Goal: Use online tool/utility: Use online tool/utility

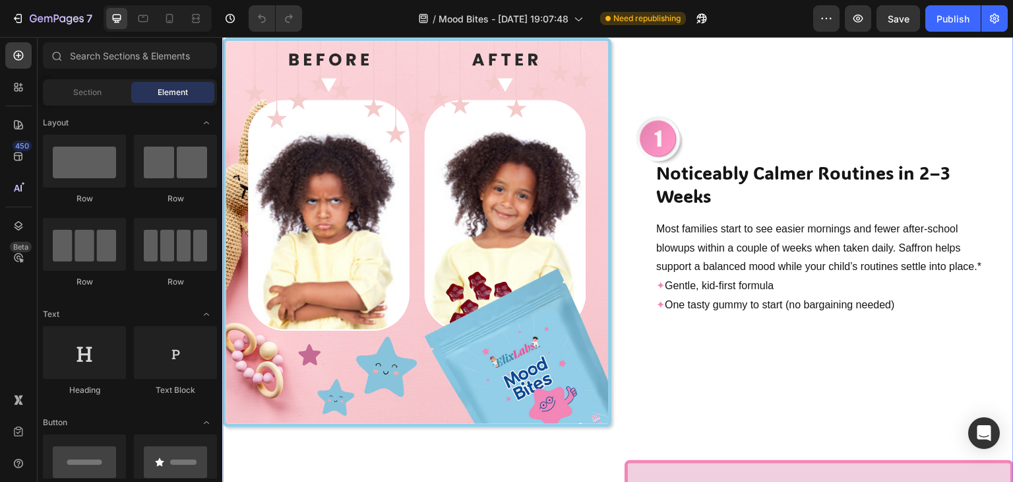
scroll to position [390, 0]
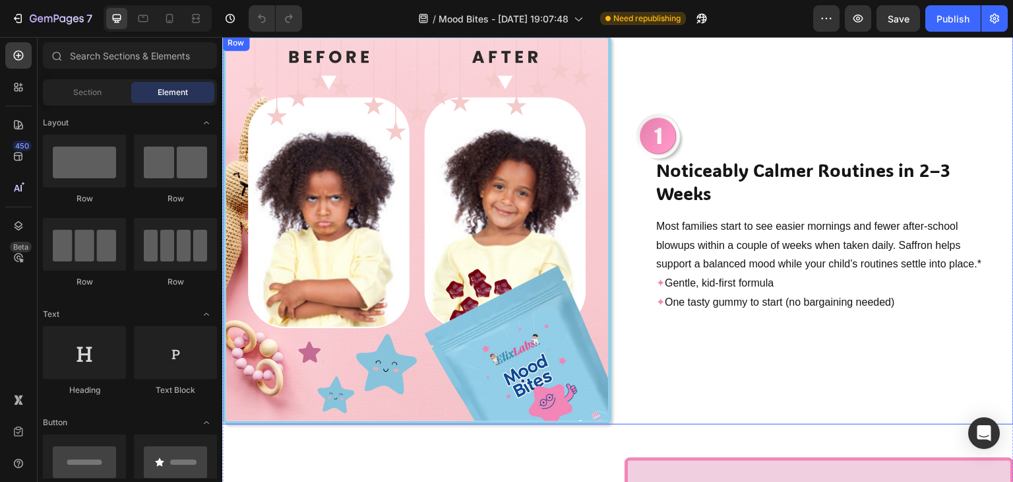
click at [711, 65] on div "Image Noticeably Calmer Routines in 2–3 Weeks Heading Most families start to se…" at bounding box center [819, 229] width 389 height 389
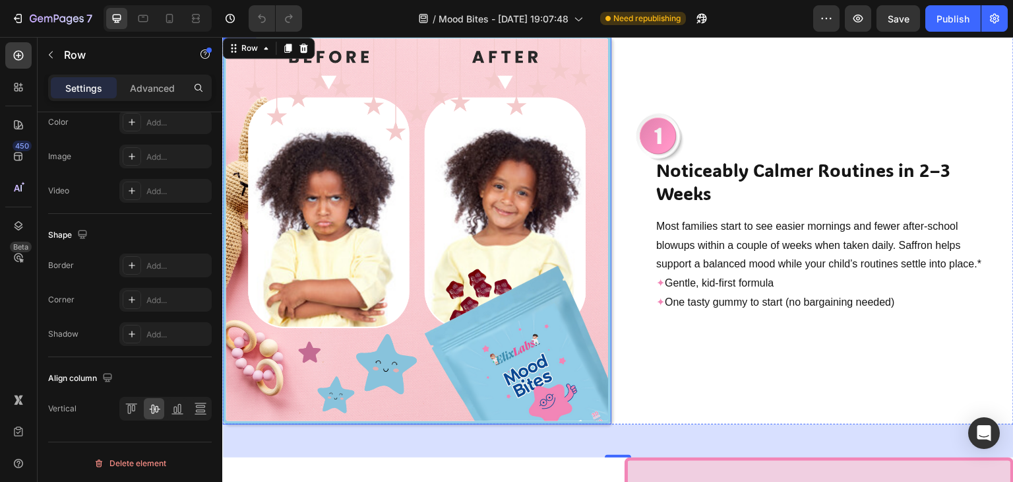
scroll to position [319, 0]
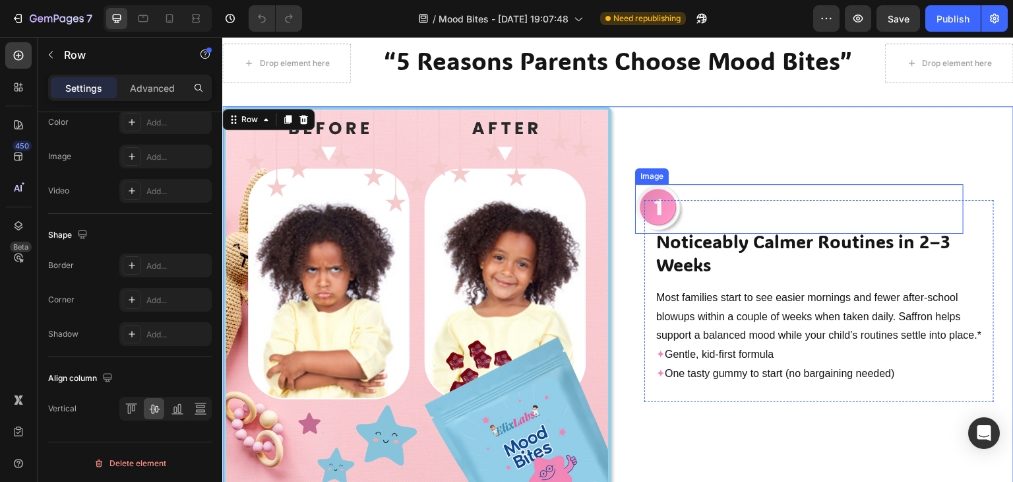
click at [673, 184] on img at bounding box center [659, 208] width 49 height 49
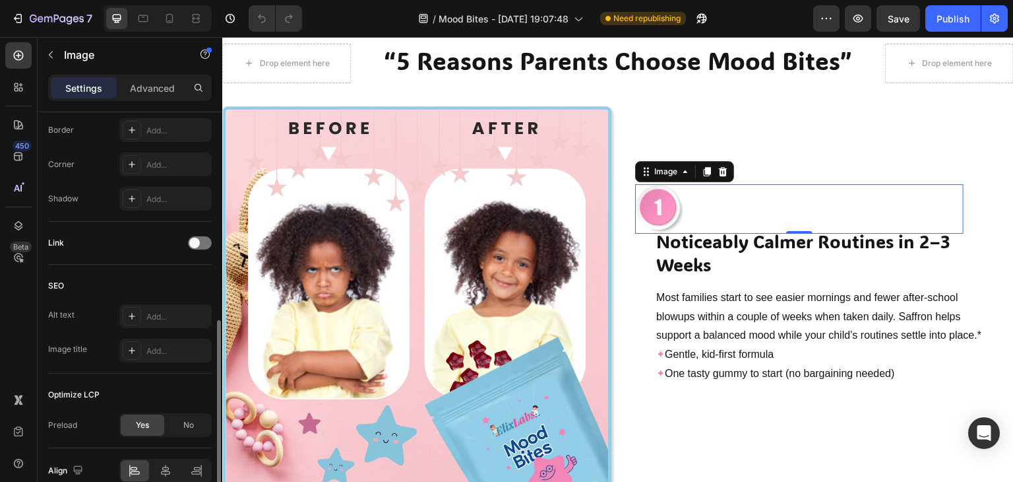
scroll to position [554, 0]
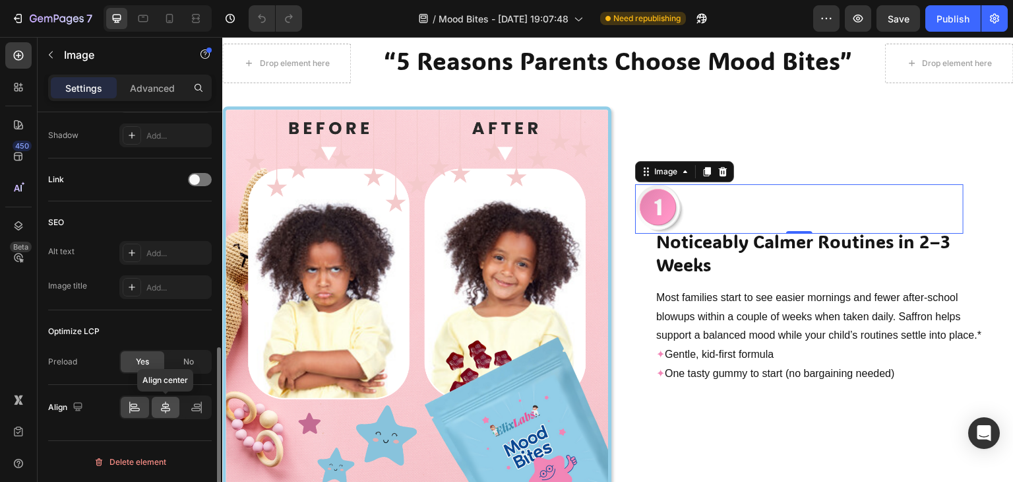
click at [162, 403] on icon at bounding box center [165, 406] width 13 height 13
click at [133, 400] on icon at bounding box center [134, 406] width 13 height 13
click at [144, 94] on p "Advanced" at bounding box center [152, 88] width 45 height 14
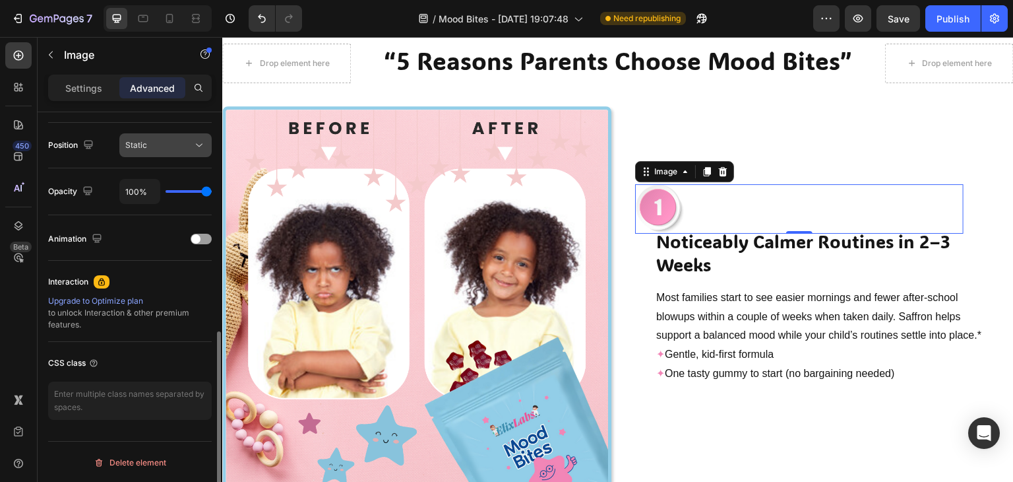
click at [162, 141] on div "Static" at bounding box center [158, 145] width 67 height 12
click at [104, 88] on div "Settings" at bounding box center [84, 87] width 66 height 21
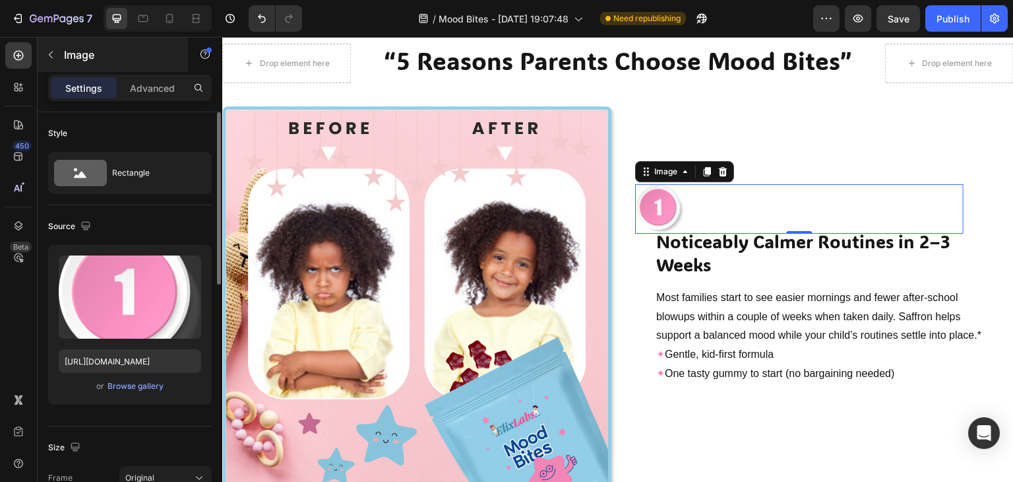
scroll to position [0, 0]
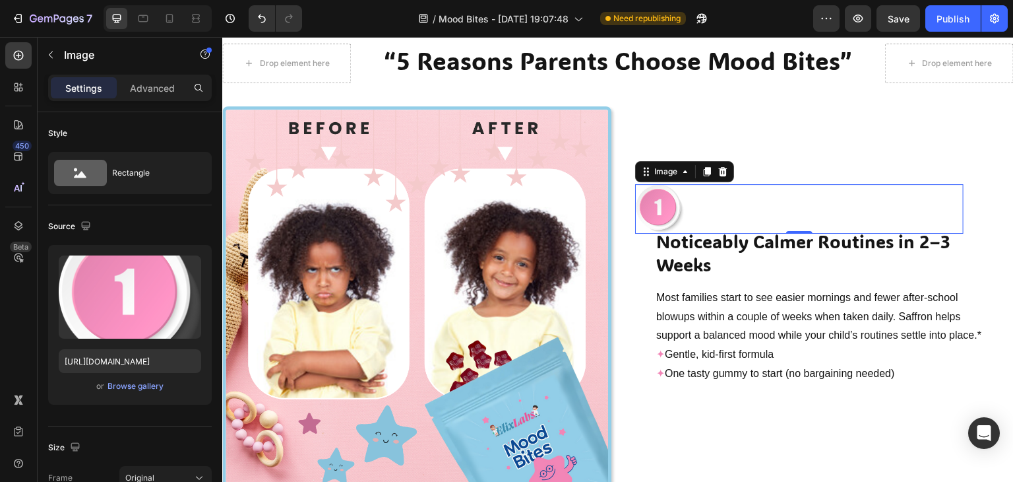
click at [134, 76] on div "Settings Advanced" at bounding box center [130, 88] width 164 height 26
click at [139, 84] on p "Advanced" at bounding box center [152, 88] width 45 height 14
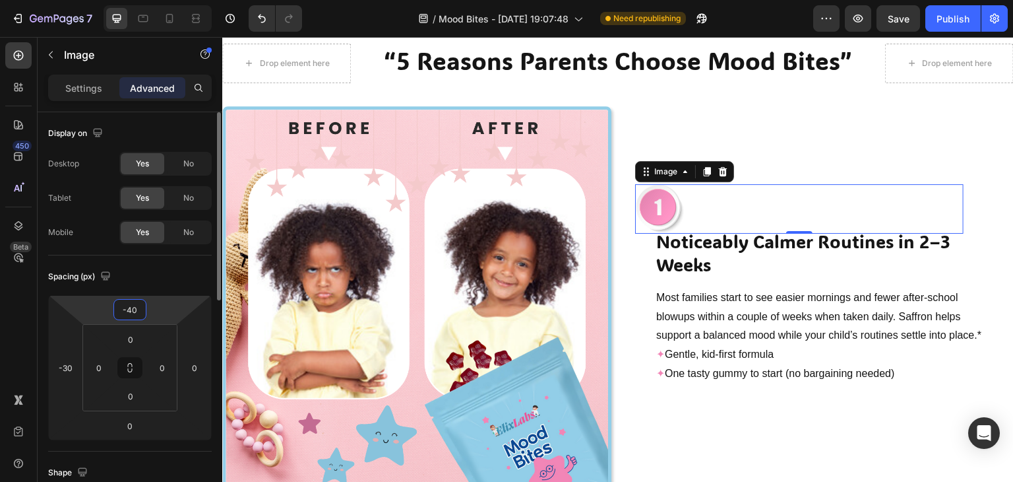
click at [129, 310] on input "-40" at bounding box center [130, 309] width 26 height 20
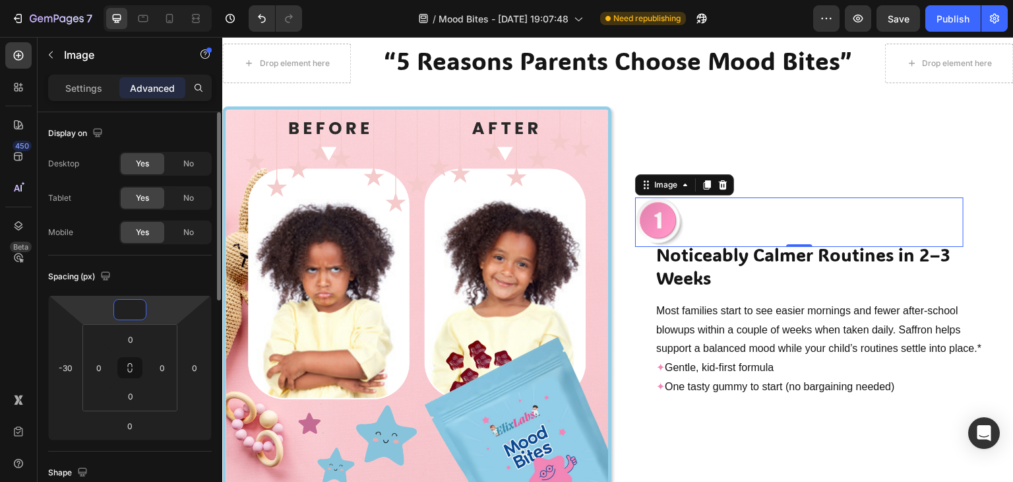
type input "-40"
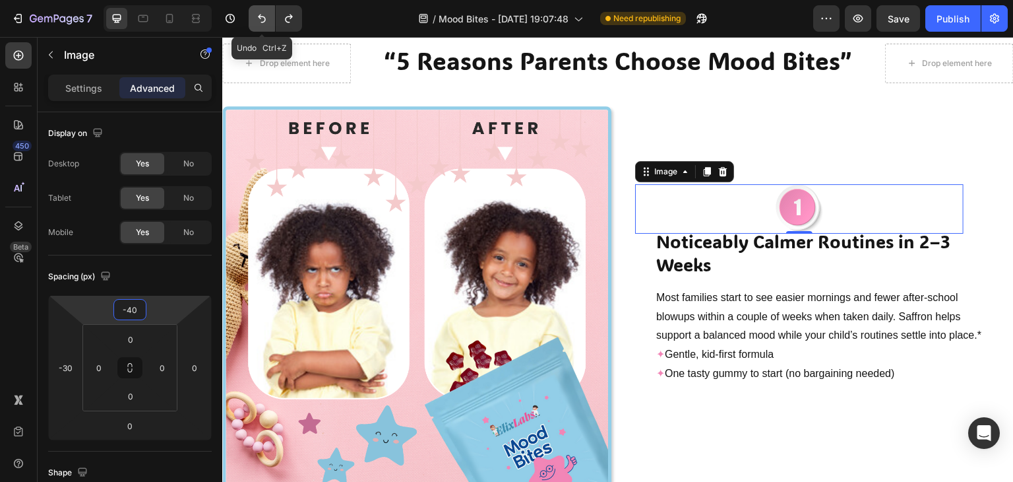
click at [260, 23] on icon "Undo/Redo" at bounding box center [261, 18] width 13 height 13
click at [260, 22] on icon "Undo/Redo" at bounding box center [261, 18] width 13 height 13
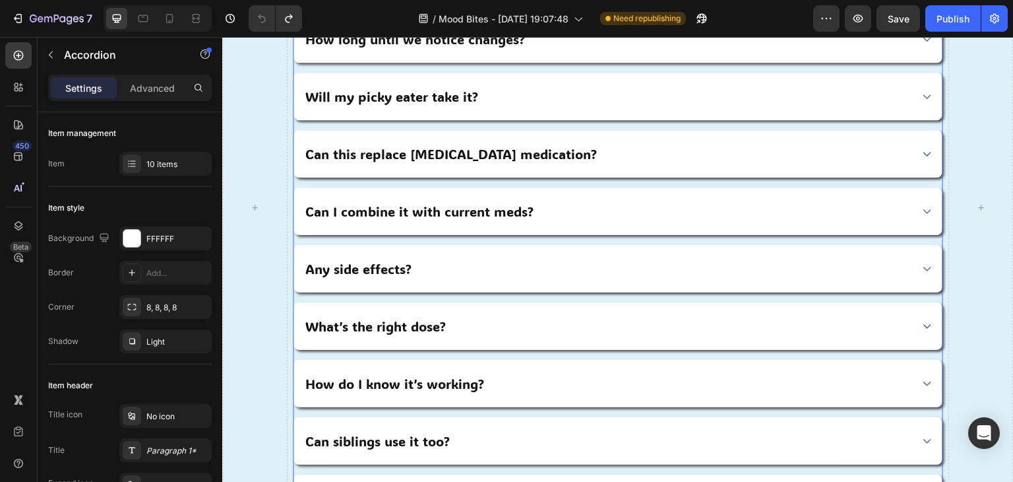
scroll to position [4113, 0]
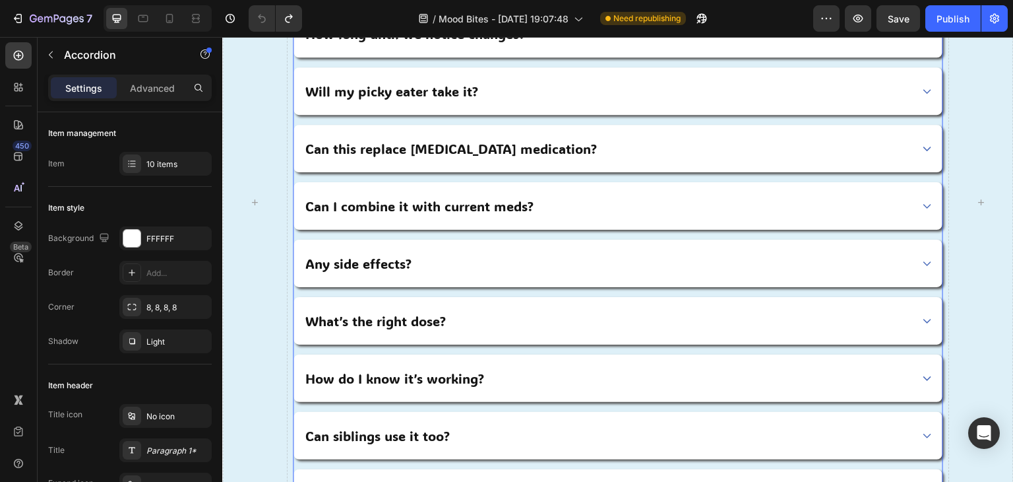
click at [912, 145] on div "Can this replace [MEDICAL_DATA] medication?" at bounding box center [619, 148] width 650 height 47
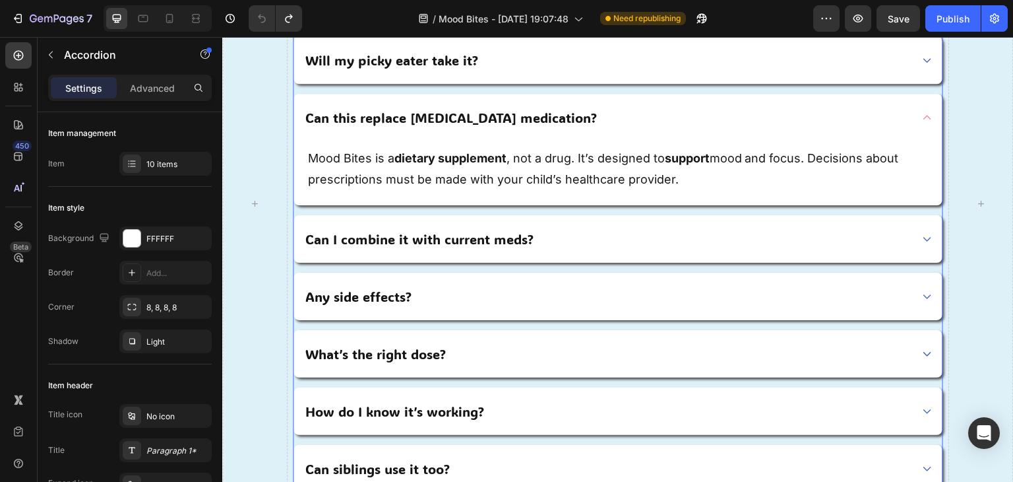
scroll to position [4145, 0]
click at [922, 119] on icon at bounding box center [927, 116] width 11 height 11
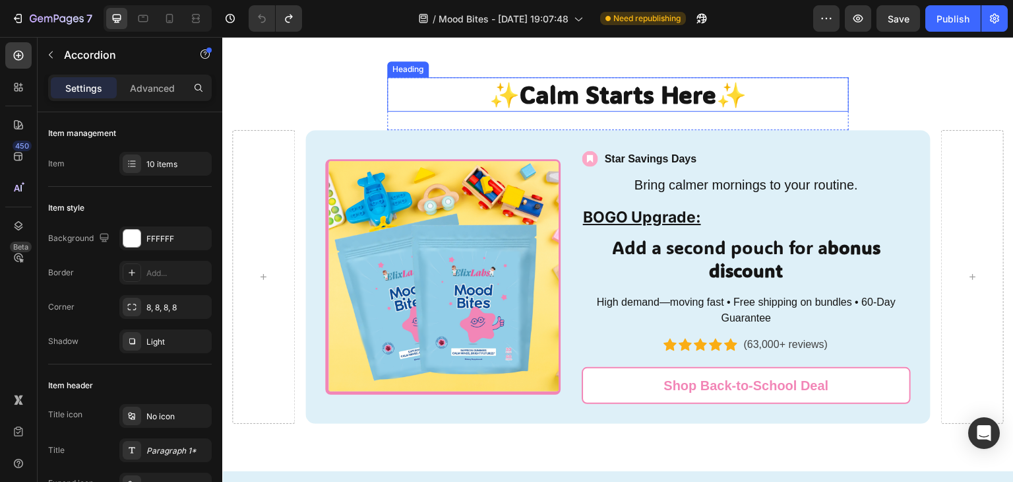
scroll to position [3475, 0]
